Goal: Information Seeking & Learning: Learn about a topic

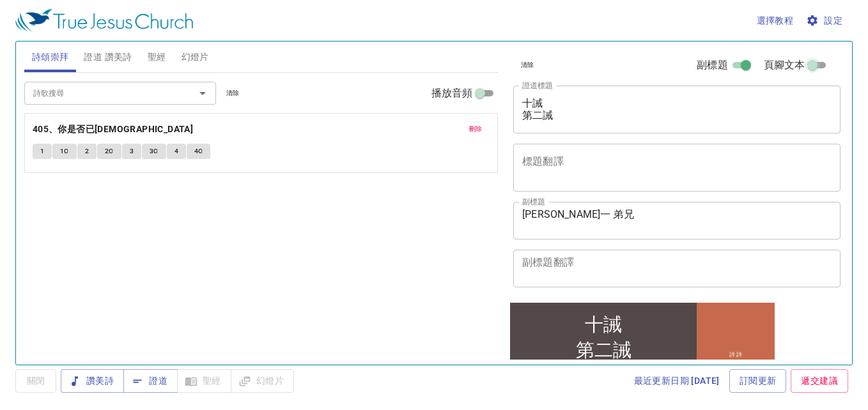
click at [817, 69] on input "頁腳文本" at bounding box center [812, 67] width 46 height 15
checkbox input "false"
click at [726, 65] on input "副標題" at bounding box center [746, 67] width 46 height 15
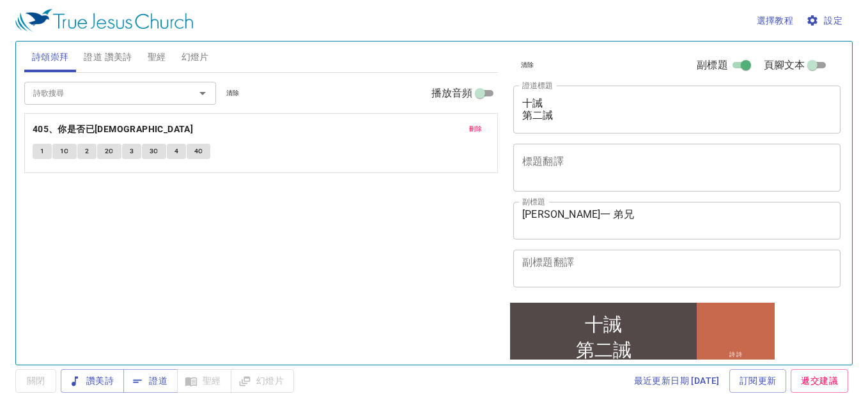
checkbox input "true"
click at [815, 66] on input "頁腳文本" at bounding box center [812, 67] width 46 height 15
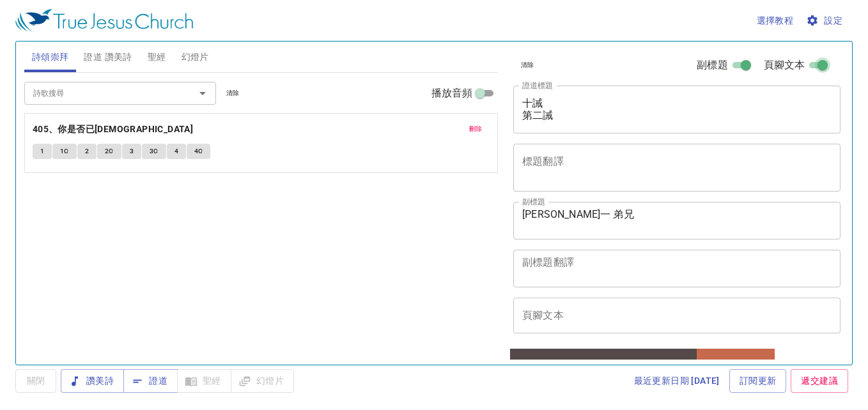
click at [815, 66] on input "頁腳文本" at bounding box center [823, 67] width 46 height 15
checkbox input "false"
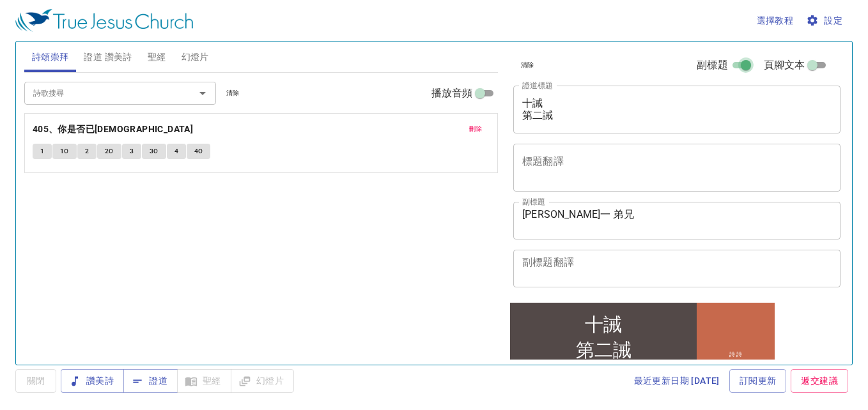
click at [727, 64] on input "副標題" at bounding box center [746, 67] width 46 height 15
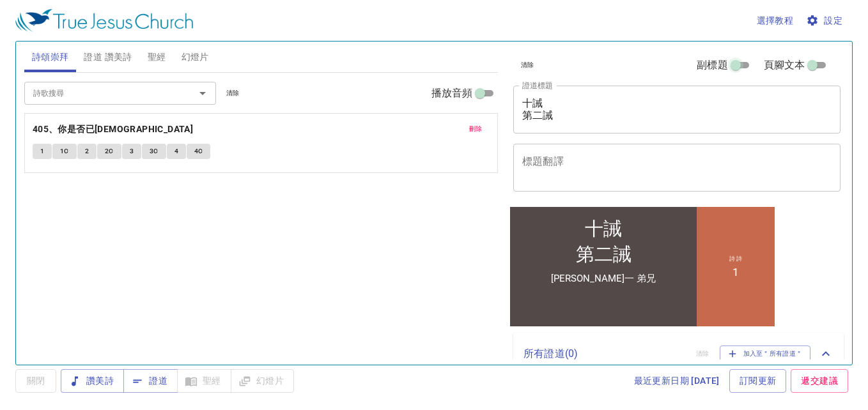
click at [736, 60] on input "副標題" at bounding box center [736, 67] width 46 height 15
checkbox input "true"
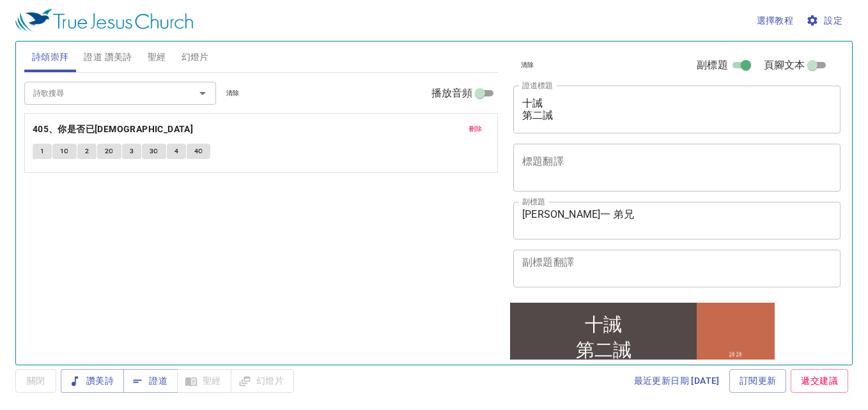
click at [839, 19] on span "設定" at bounding box center [825, 21] width 34 height 16
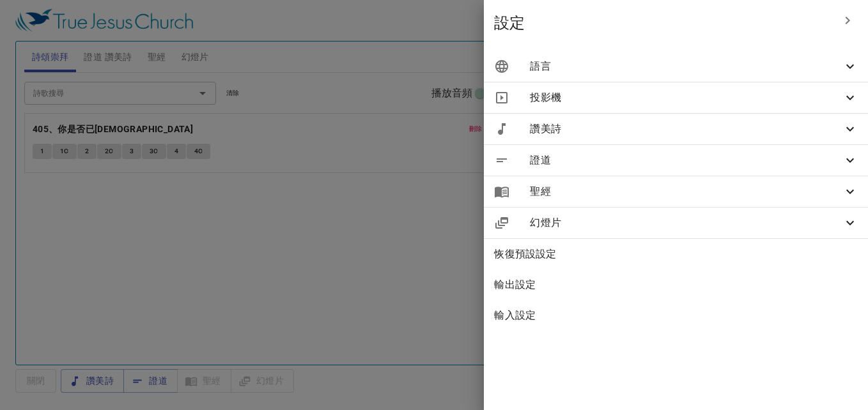
click at [783, 56] on div "語言" at bounding box center [676, 66] width 384 height 31
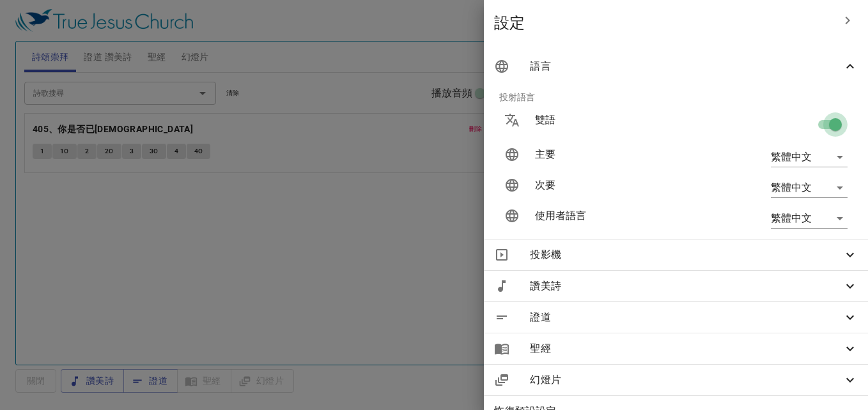
click at [810, 121] on input "checkbox" at bounding box center [835, 127] width 73 height 24
checkbox input "false"
click at [460, 25] on div at bounding box center [434, 205] width 868 height 410
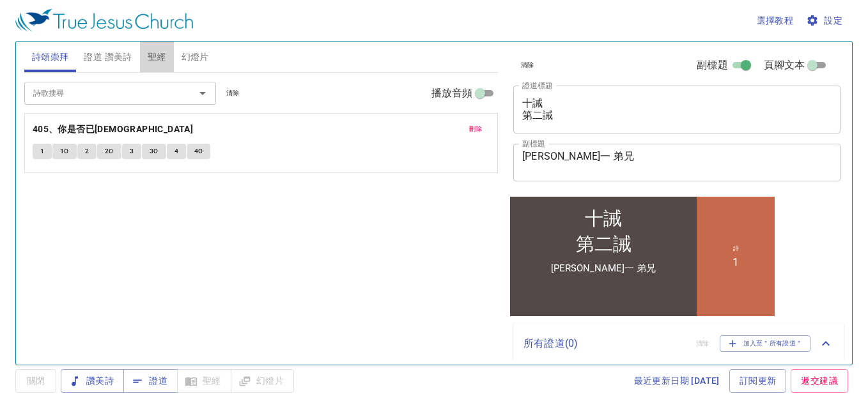
click at [155, 57] on span "聖經" at bounding box center [157, 57] width 19 height 16
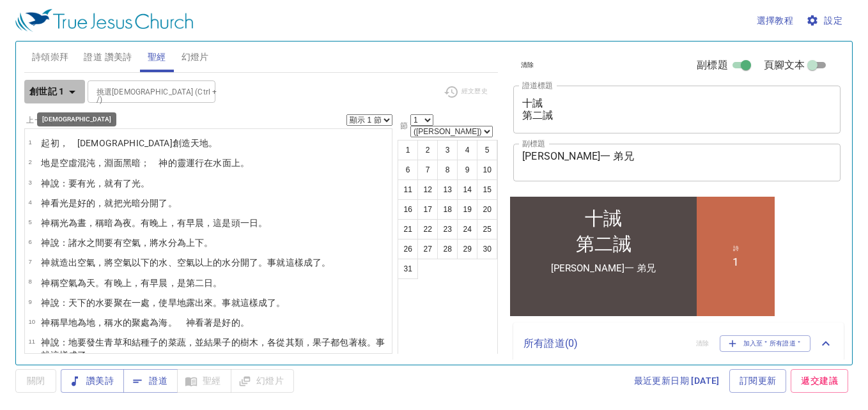
click at [68, 90] on icon "button" at bounding box center [72, 91] width 15 height 15
click at [72, 91] on icon "button" at bounding box center [72, 92] width 6 height 3
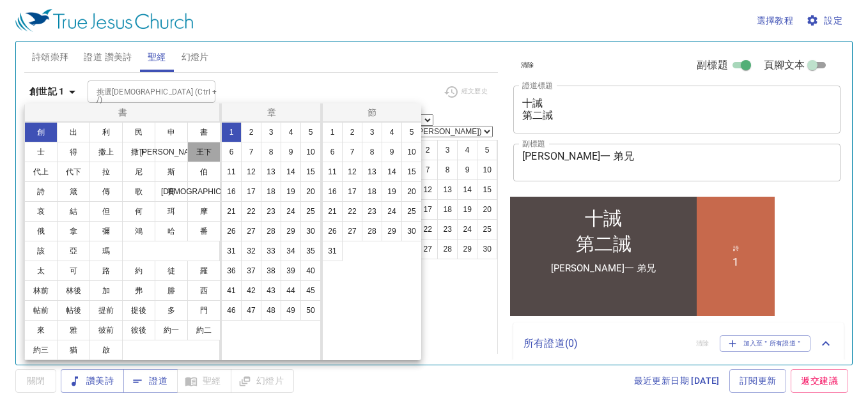
click at [206, 158] on button "王下" at bounding box center [203, 152] width 33 height 20
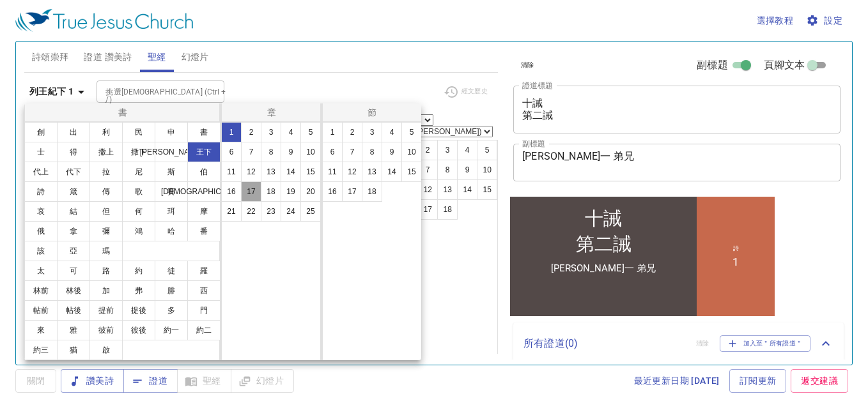
click at [252, 194] on button "17" at bounding box center [251, 192] width 20 height 20
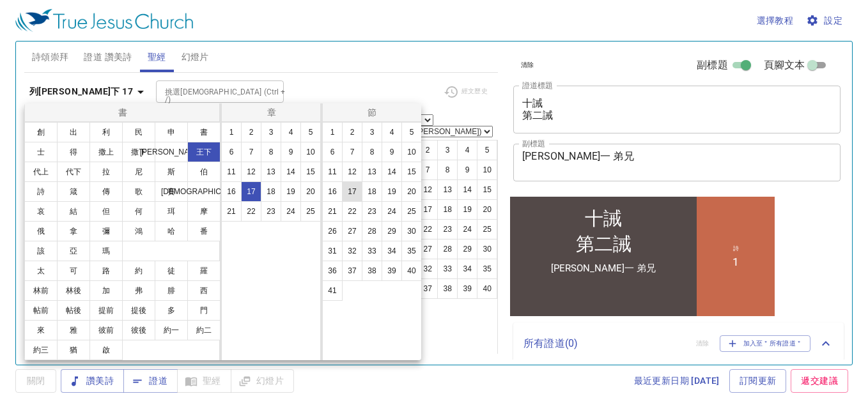
click at [353, 196] on button "17" at bounding box center [352, 192] width 20 height 20
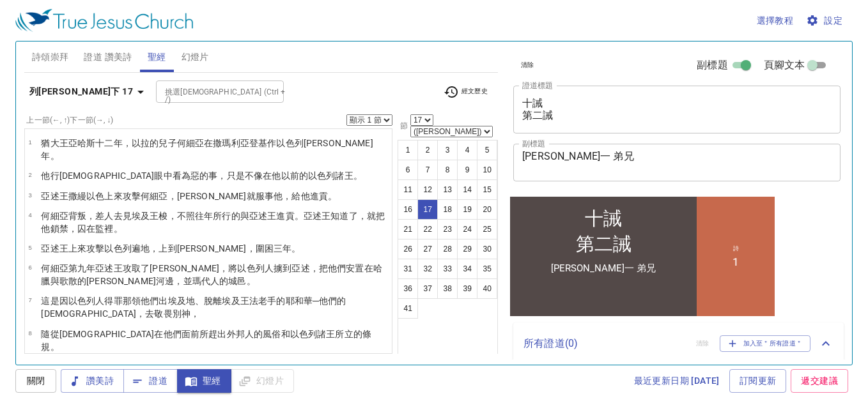
scroll to position [330, 0]
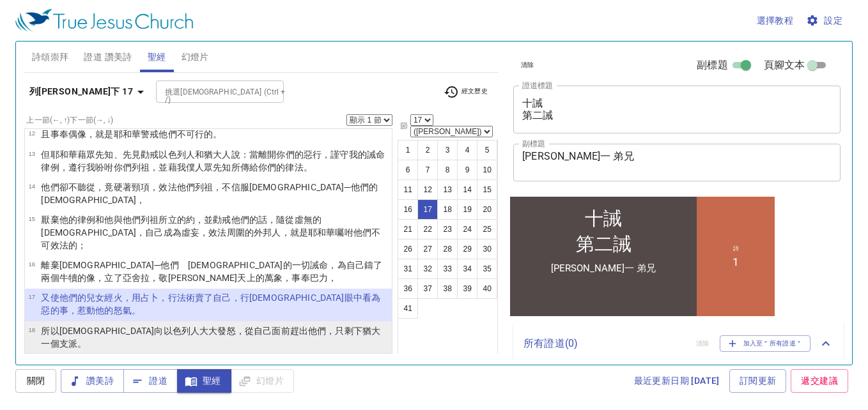
click at [229, 326] on wh599 "，從自己面前趕出 他們，只剩下 猶大 一個支派 。" at bounding box center [210, 337] width 339 height 23
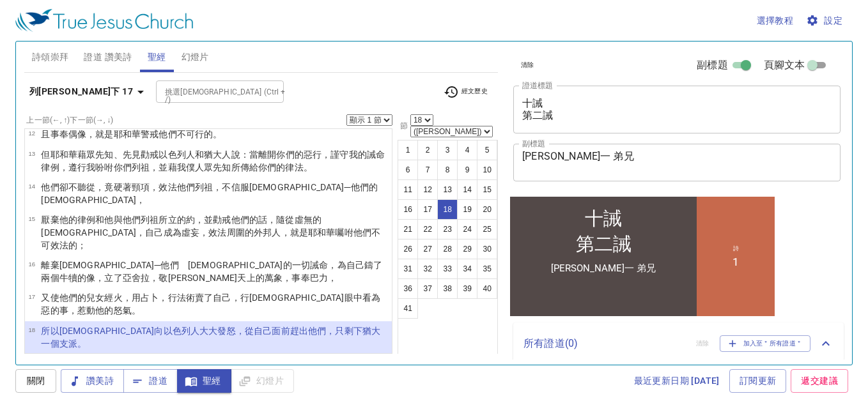
drag, startPoint x: 229, startPoint y: 272, endPoint x: 292, endPoint y: 261, distance: 63.6
click at [292, 326] on wh5493 "他們，只剩下 猶大 一個支派 。" at bounding box center [210, 337] width 339 height 23
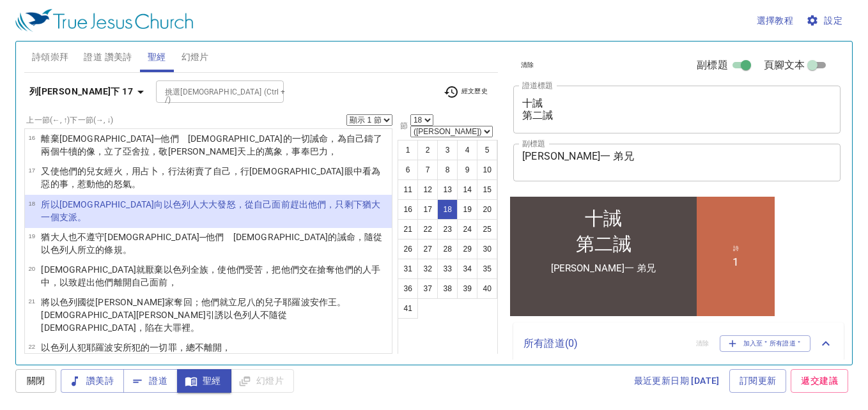
scroll to position [203, 0]
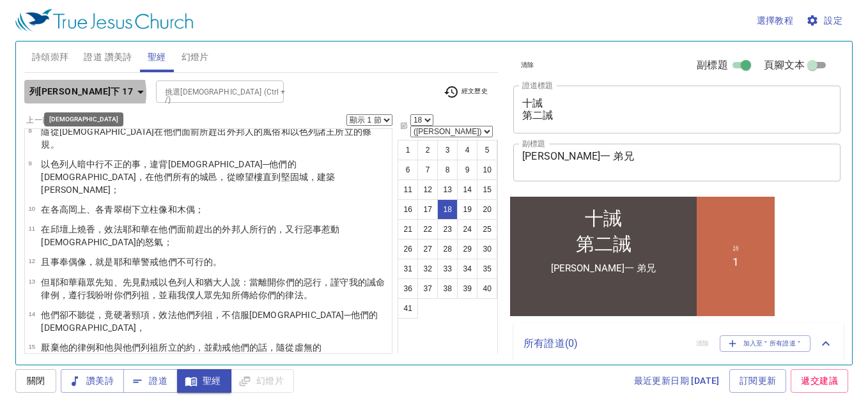
click at [133, 93] on icon "button" at bounding box center [140, 91] width 15 height 15
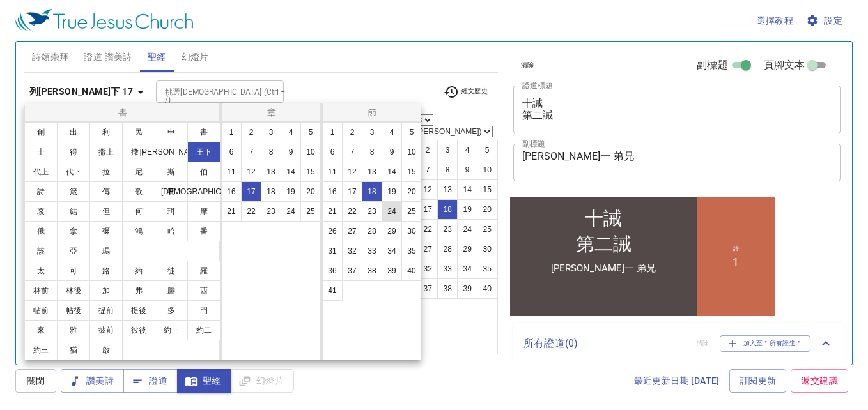
click at [395, 211] on button "24" at bounding box center [392, 211] width 20 height 20
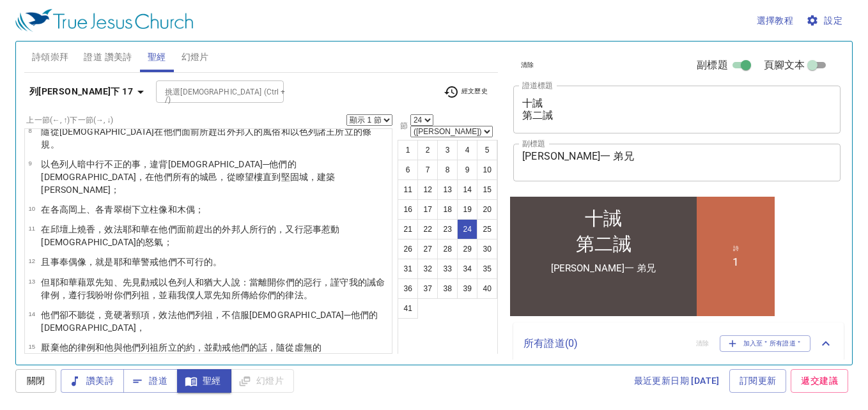
scroll to position [522, 0]
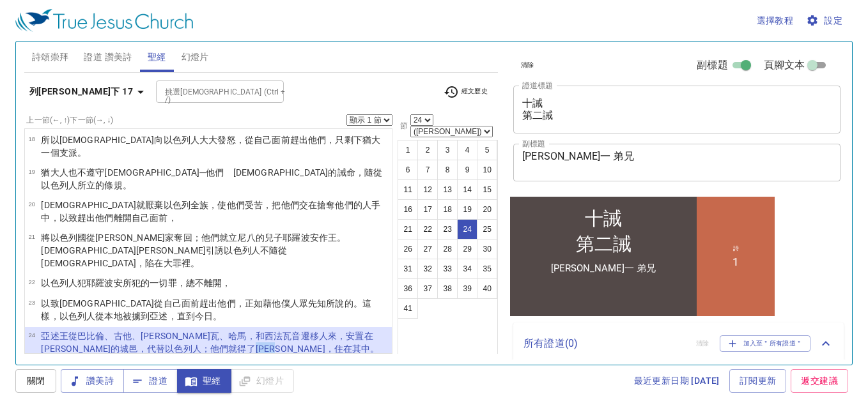
drag, startPoint x: 171, startPoint y: 247, endPoint x: 202, endPoint y: 246, distance: 30.7
click at [256, 344] on wh3423 "撒[PERSON_NAME]亞 ，住在 其中。" at bounding box center [318, 349] width 124 height 10
copy wh3423 "[PERSON_NAME]"
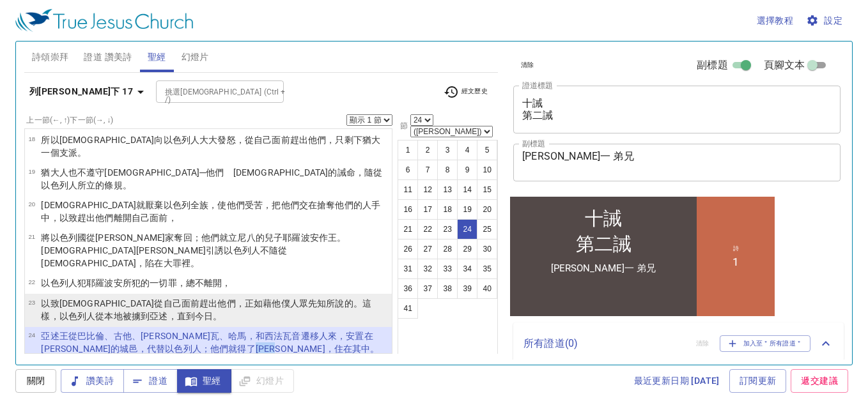
drag, startPoint x: 202, startPoint y: 246, endPoint x: 227, endPoint y: 206, distance: 46.8
click at [227, 297] on p "以致[DEMOGRAPHIC_DATA] 從自己面前 趕出 他們，正如藉他僕人 眾先知 所說的 。這樣，以色列 人從本地 被擄到 亞述 ，直到今日 。" at bounding box center [214, 310] width 347 height 26
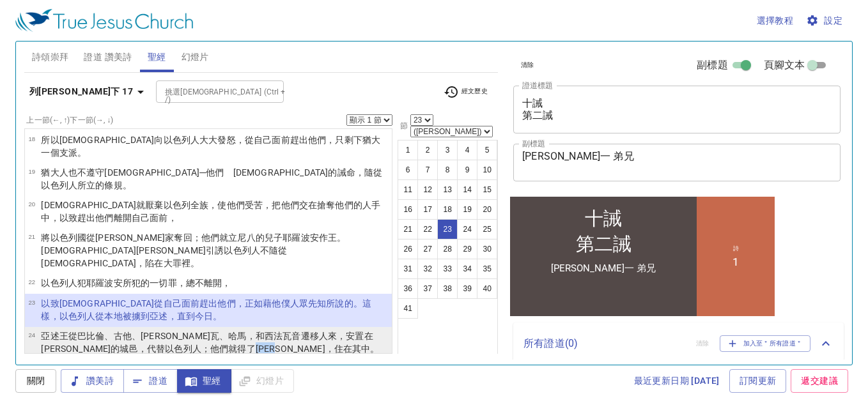
drag, startPoint x: 170, startPoint y: 245, endPoint x: 201, endPoint y: 246, distance: 31.3
click at [256, 344] on wh3423 "撒[PERSON_NAME]亞 ，住在 其中。" at bounding box center [318, 349] width 124 height 10
select select "24"
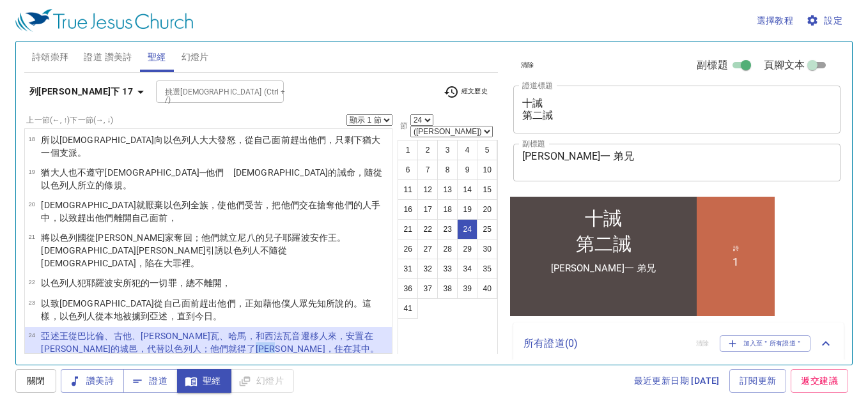
copy wh3423 "[PERSON_NAME]"
click at [97, 56] on span "證道 讚美詩" at bounding box center [108, 57] width 48 height 16
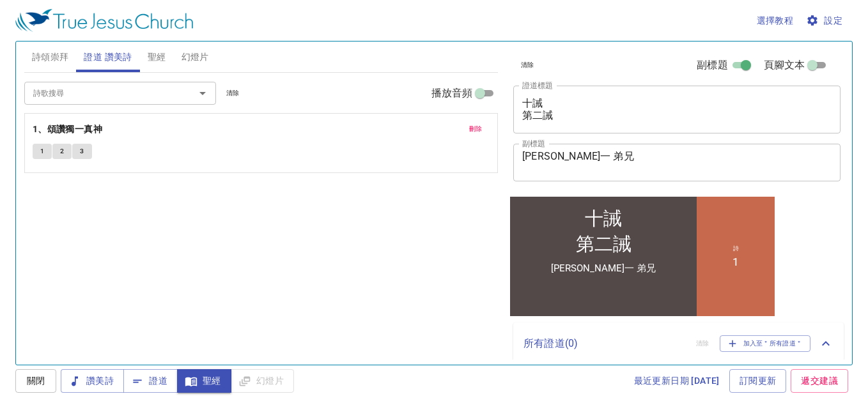
click at [134, 93] on input "詩歌搜尋" at bounding box center [101, 93] width 146 height 15
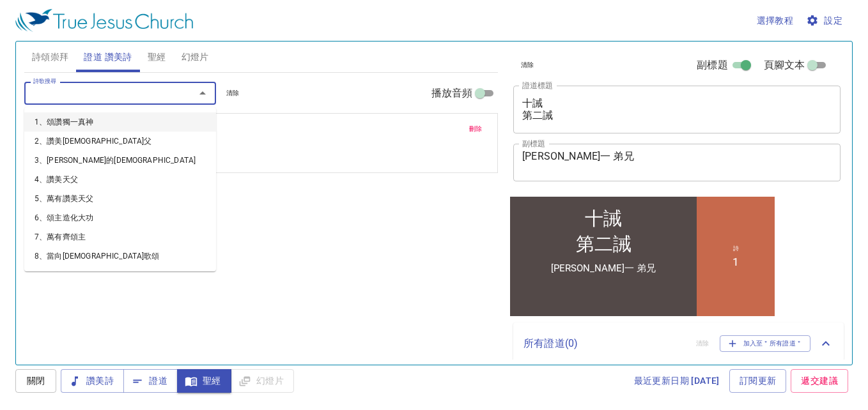
type input "3"
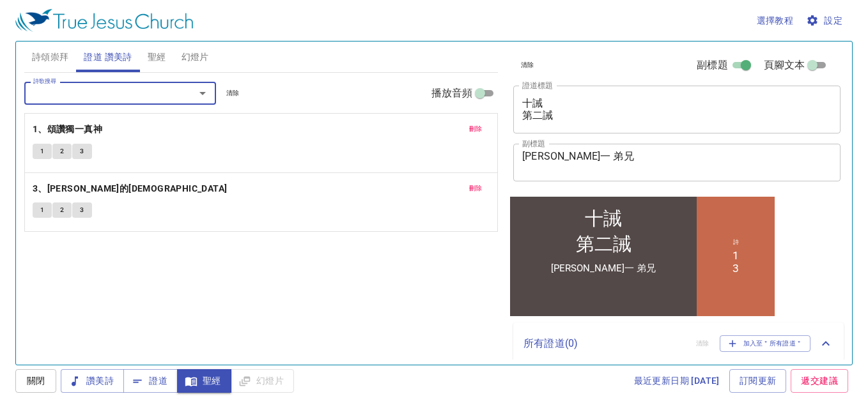
click at [45, 210] on button "1" at bounding box center [42, 210] width 19 height 15
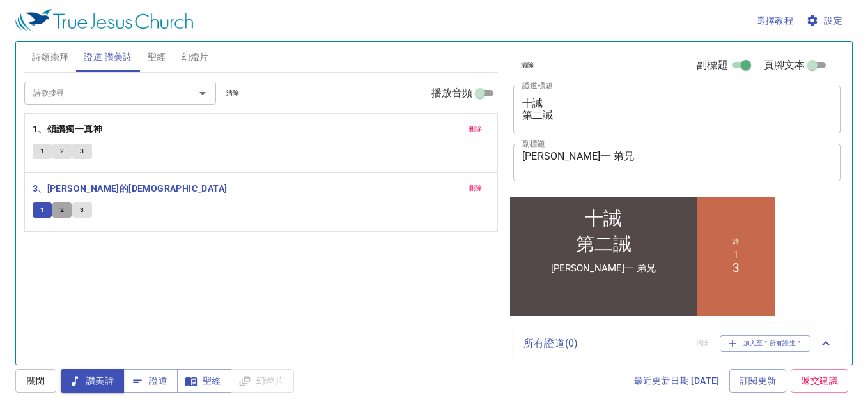
click at [58, 208] on button "2" at bounding box center [61, 210] width 19 height 15
click at [192, 58] on span "幻燈片" at bounding box center [195, 57] width 27 height 16
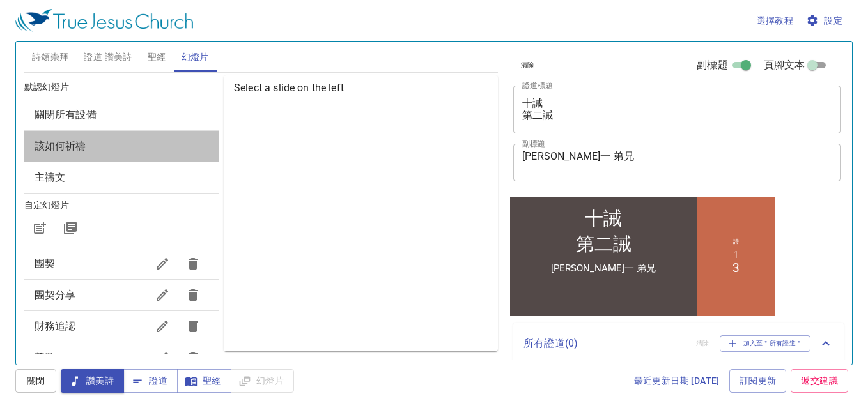
click at [170, 154] on div "該如何祈禱" at bounding box center [121, 146] width 194 height 31
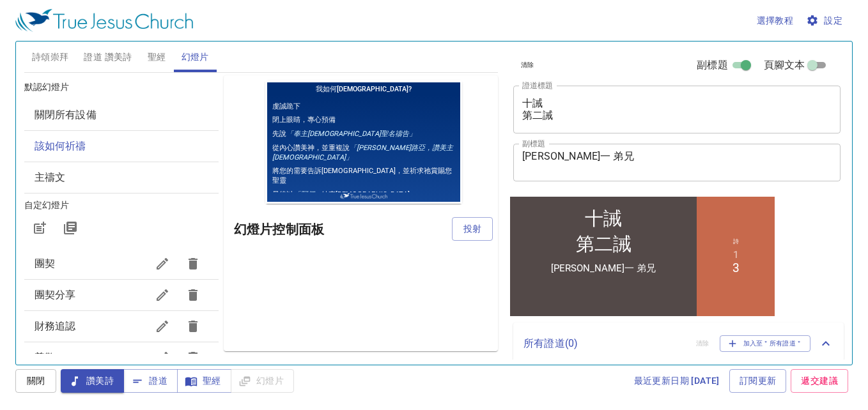
scroll to position [0, 0]
click at [477, 227] on span "投射" at bounding box center [472, 229] width 20 height 16
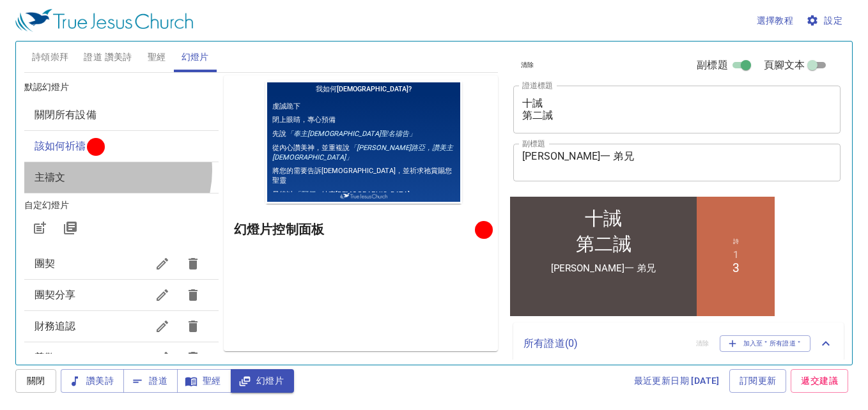
click at [107, 171] on span "主禱文" at bounding box center [122, 177] width 174 height 15
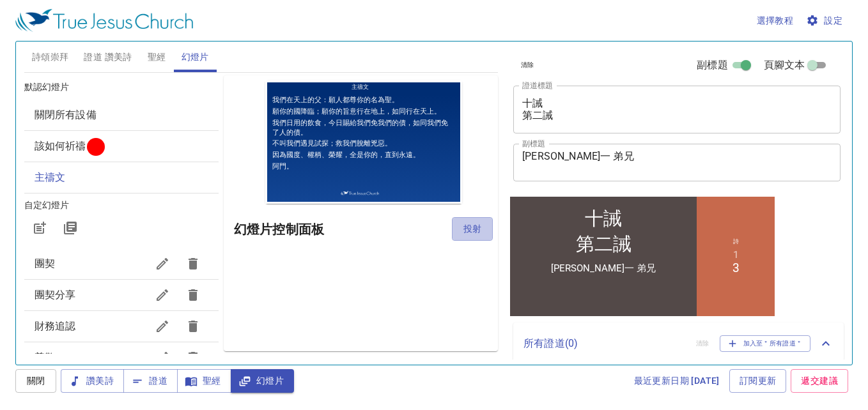
click at [473, 223] on span "投射" at bounding box center [472, 229] width 20 height 16
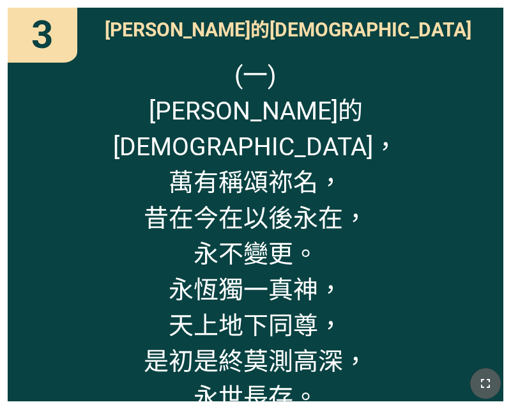
click at [481, 380] on icon "button" at bounding box center [485, 383] width 9 height 9
